Goal: Check status: Check status

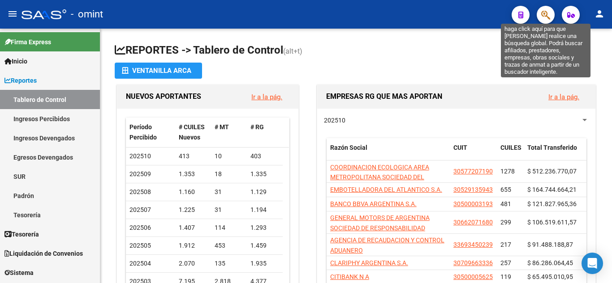
click at [541, 17] on icon "button" at bounding box center [545, 15] width 9 height 10
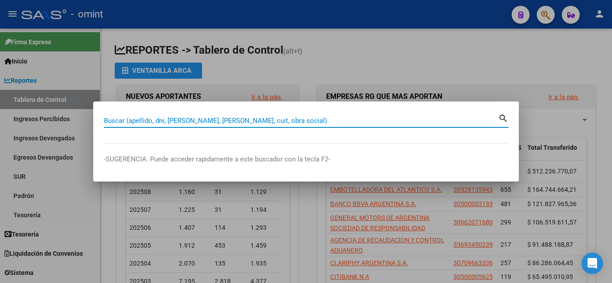
paste input "20-95740821-5"
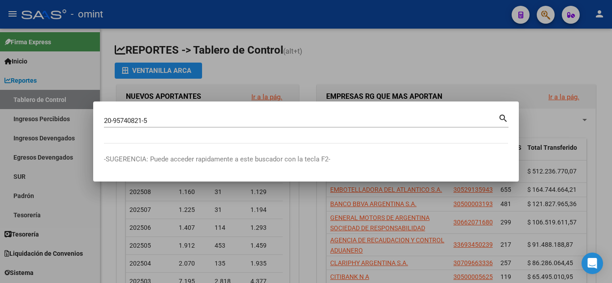
click at [501, 116] on mat-icon "search" at bounding box center [503, 117] width 10 height 11
type input "20957408215"
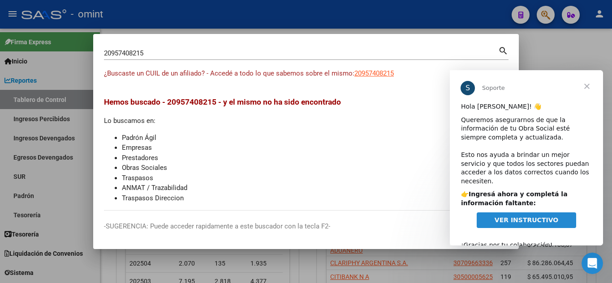
click at [586, 86] on span "Cerrar" at bounding box center [587, 86] width 32 height 32
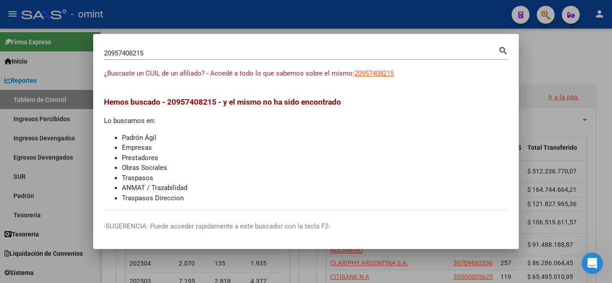
click at [561, 76] on div at bounding box center [306, 141] width 612 height 283
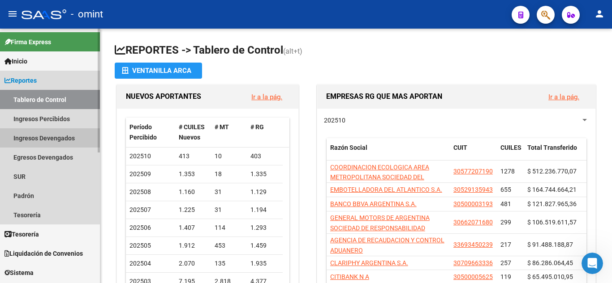
click at [58, 134] on link "Ingresos Devengados" at bounding box center [50, 138] width 100 height 19
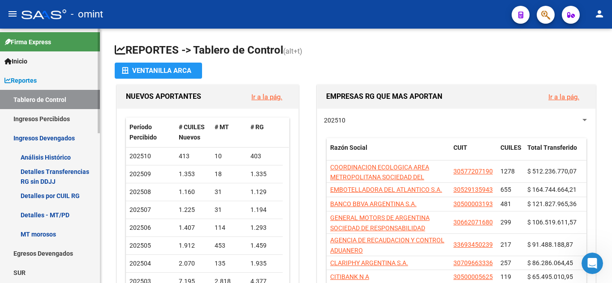
click at [53, 173] on link "Detalles Transferencias RG sin DDJJ" at bounding box center [50, 176] width 100 height 19
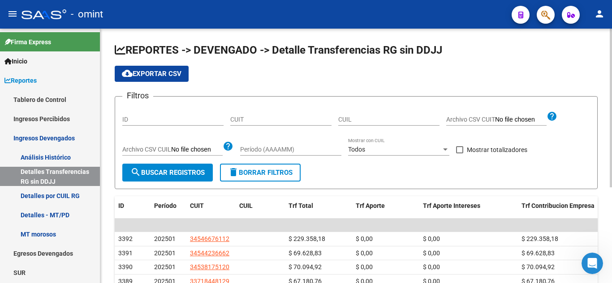
click at [167, 171] on span "search Buscar Registros" at bounding box center [167, 173] width 74 height 8
click at [395, 122] on input "CUIL" at bounding box center [388, 120] width 101 height 8
paste input "20-025714"
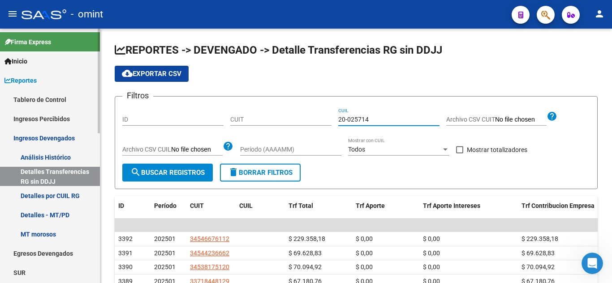
type input "20-025714"
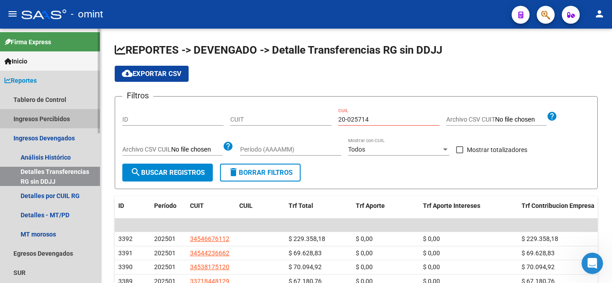
click at [71, 119] on link "Ingresos Percibidos" at bounding box center [50, 118] width 100 height 19
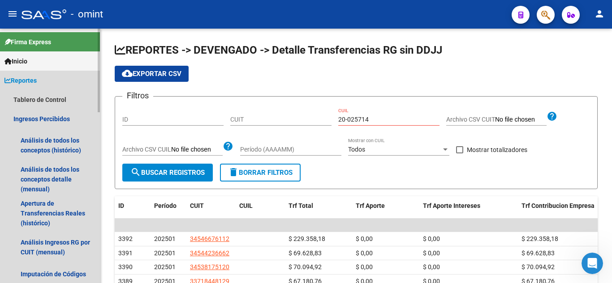
click at [28, 81] on span "Reportes" at bounding box center [20, 81] width 32 height 10
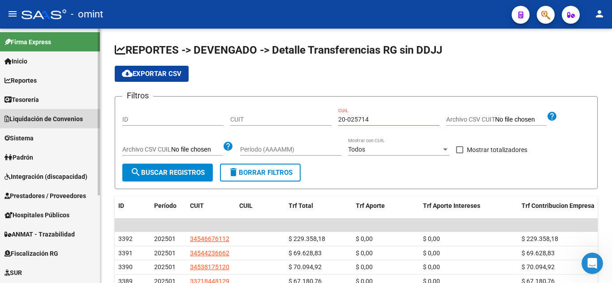
click at [77, 119] on span "Liquidación de Convenios" at bounding box center [43, 119] width 78 height 10
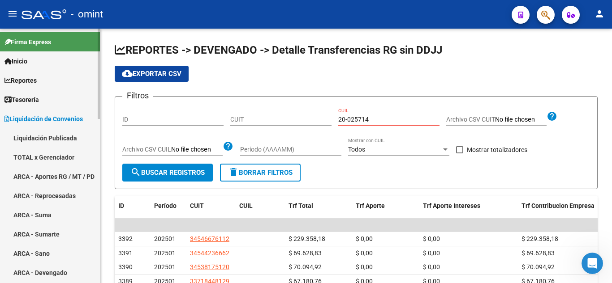
click at [69, 170] on link "ARCA - Aportes RG / MT / PD" at bounding box center [50, 176] width 100 height 19
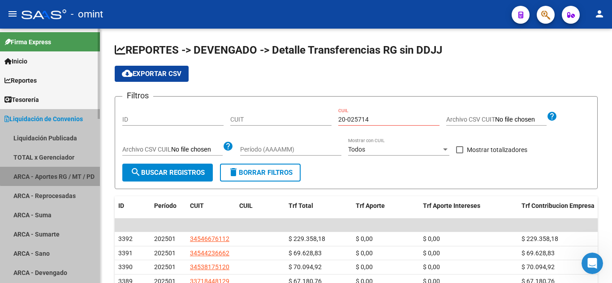
click at [69, 170] on link "ARCA - Aportes RG / MT / PD" at bounding box center [50, 176] width 100 height 19
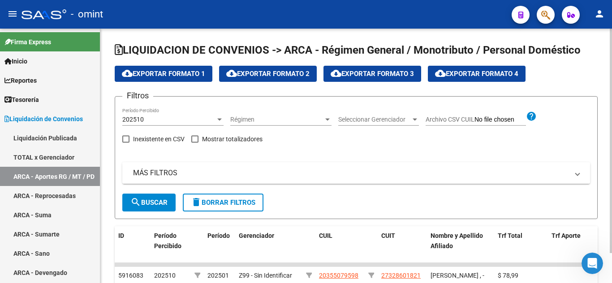
click at [154, 172] on mat-panel-title "MÁS FILTROS" at bounding box center [350, 173] width 435 height 10
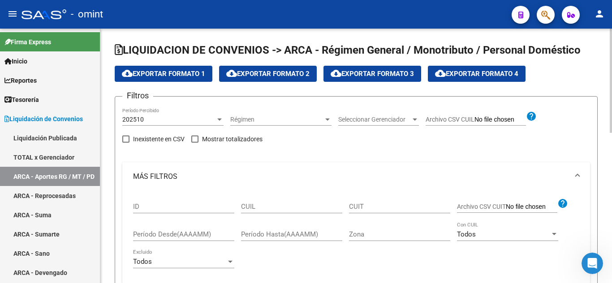
click at [262, 206] on input "CUIL" at bounding box center [291, 207] width 101 height 8
paste input "20-025714"
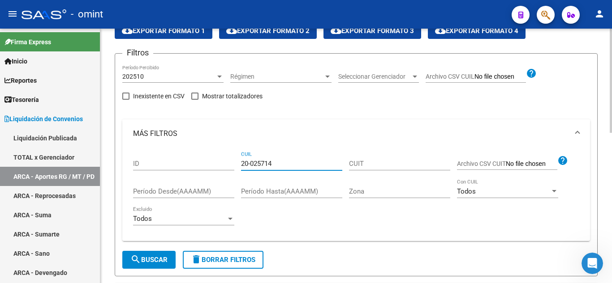
scroll to position [45, 0]
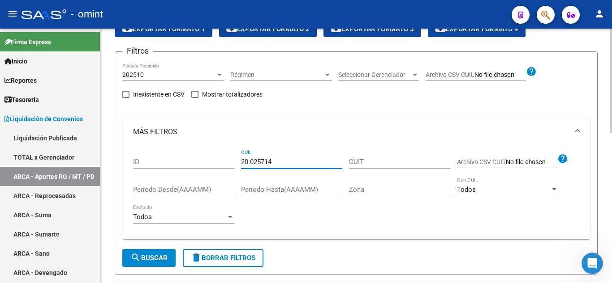
click at [214, 73] on div "202510" at bounding box center [168, 75] width 93 height 8
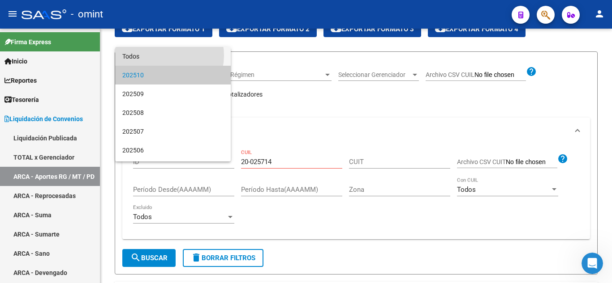
click at [163, 56] on span "Todos" at bounding box center [172, 56] width 101 height 19
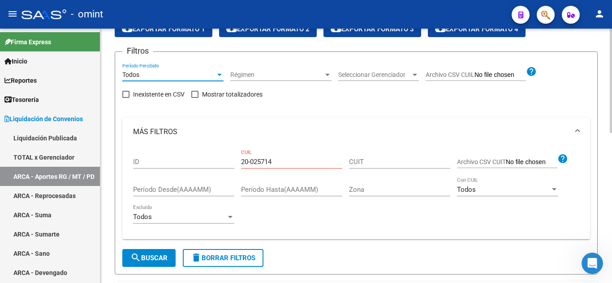
click at [289, 161] on input "20-025714" at bounding box center [291, 162] width 101 height 8
drag, startPoint x: 279, startPoint y: 166, endPoint x: 243, endPoint y: 162, distance: 36.0
click at [243, 162] on input "20-025714" at bounding box center [291, 162] width 101 height 8
paste input "95740821-5"
type input "20-95740821-5"
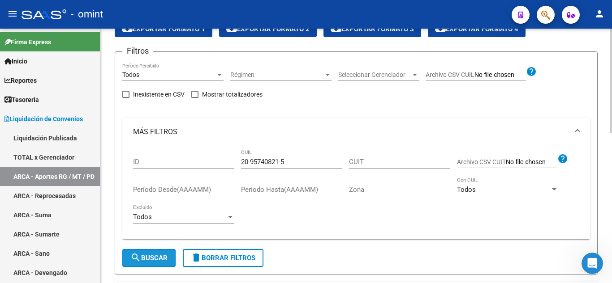
click at [157, 261] on span "search Buscar" at bounding box center [148, 258] width 37 height 8
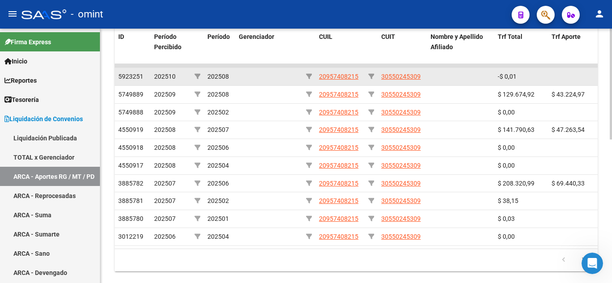
scroll to position [313, 0]
